Goal: Communication & Community: Share content

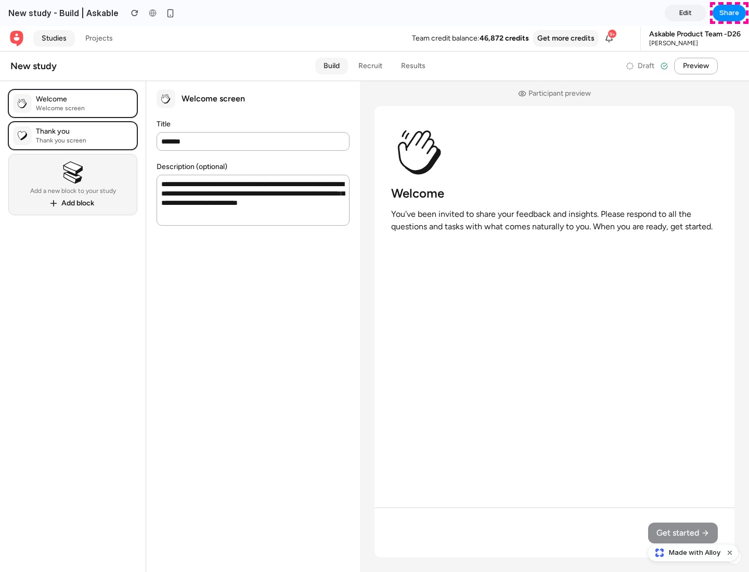
click at [730, 13] on span "Share" at bounding box center [730, 13] width 20 height 10
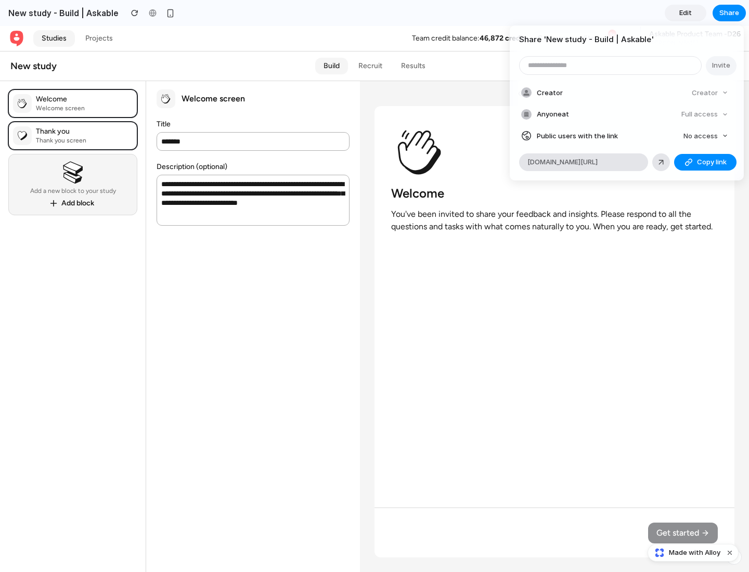
click at [706, 162] on span "Copy link" at bounding box center [712, 162] width 30 height 10
click at [695, 553] on div "Share ' New study - Build | Askable ' Invite Creator Creator Anyone at Full acc…" at bounding box center [374, 286] width 749 height 572
